Goal: Task Accomplishment & Management: Manage account settings

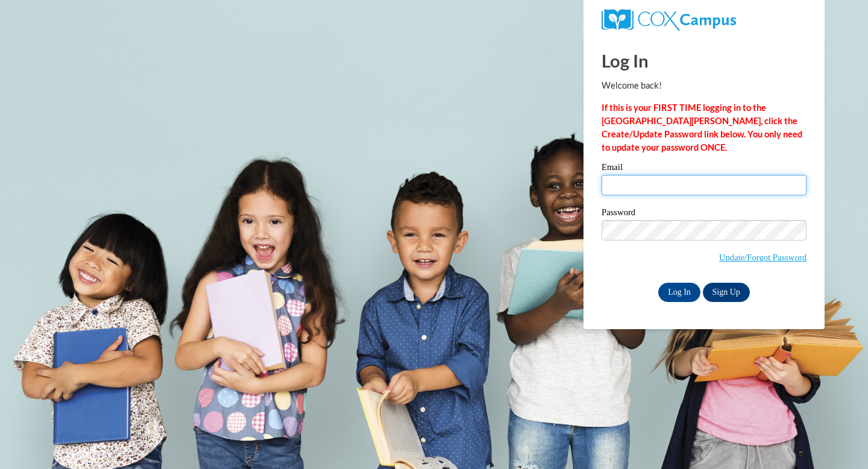
click at [639, 191] on input "Email" at bounding box center [704, 185] width 205 height 21
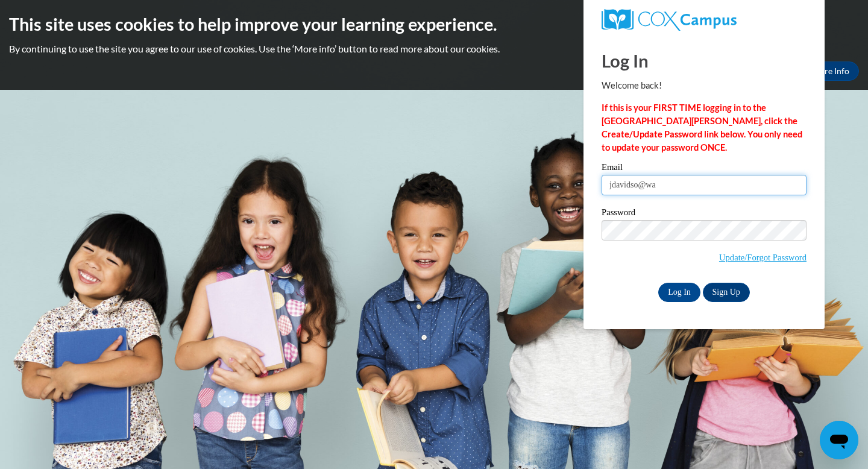
type input "jdavidso@wausauschools.org"
click at [678, 219] on label "Password" at bounding box center [704, 214] width 205 height 12
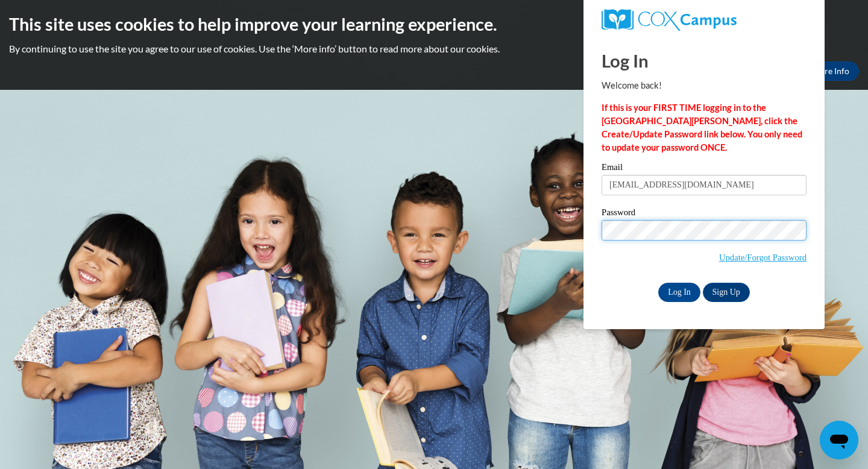
click at [658, 283] on input "Log In" at bounding box center [679, 292] width 42 height 19
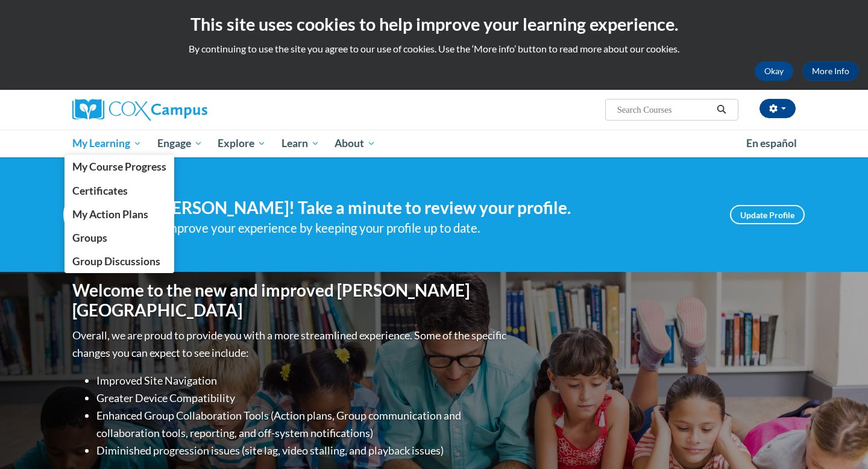
click at [121, 143] on span "My Learning" at bounding box center [106, 143] width 69 height 14
click at [104, 242] on span "Groups" at bounding box center [89, 238] width 35 height 13
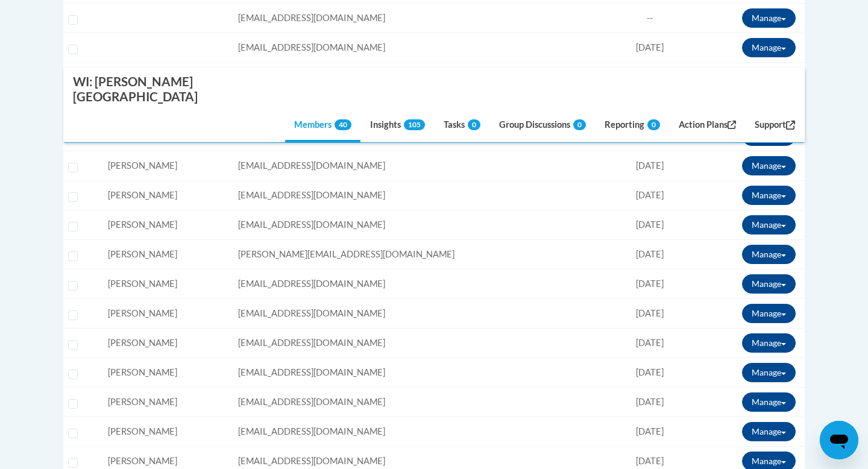
scroll to position [466, 0]
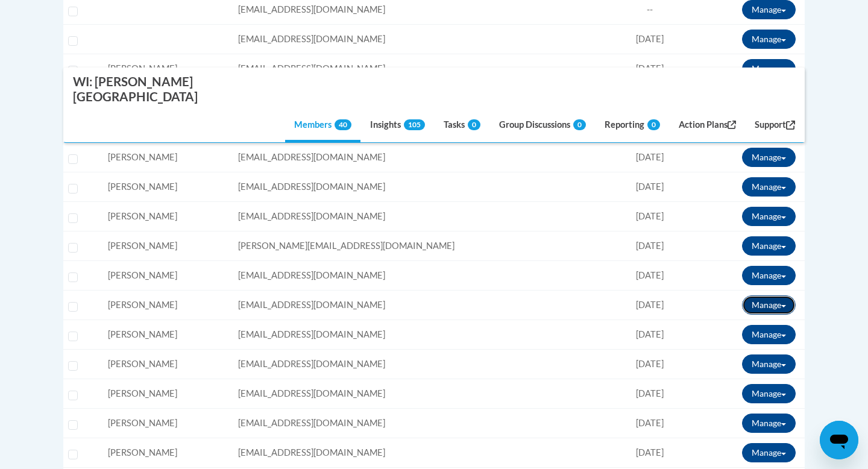
click at [767, 295] on button "Manage" at bounding box center [769, 304] width 54 height 19
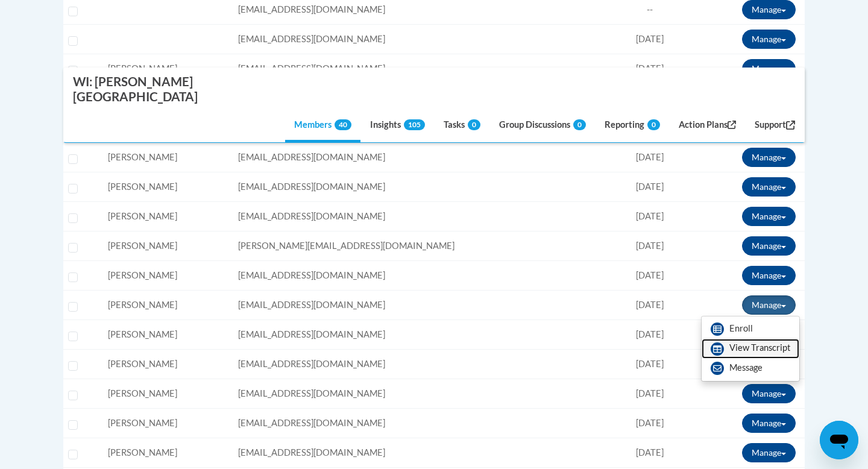
click at [739, 339] on link "View Transcript" at bounding box center [751, 348] width 98 height 19
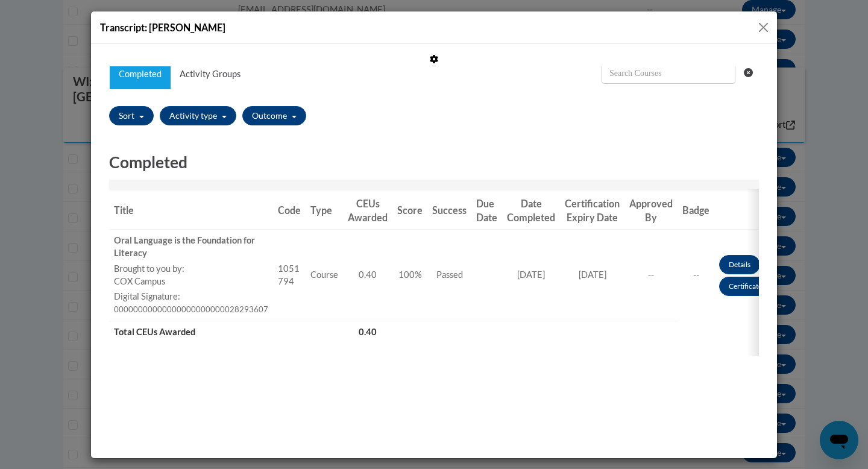
scroll to position [73, 0]
click at [770, 25] on button "Close" at bounding box center [763, 27] width 15 height 15
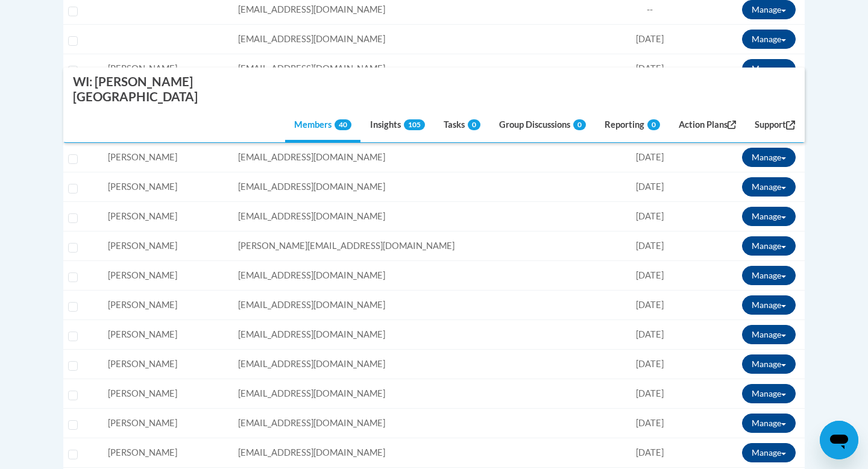
scroll to position [0, 0]
